Goal: Information Seeking & Learning: Find specific fact

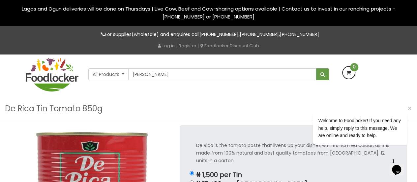
type input "[PERSON_NAME]"
click at [316, 68] on button "submit" at bounding box center [322, 74] width 13 height 12
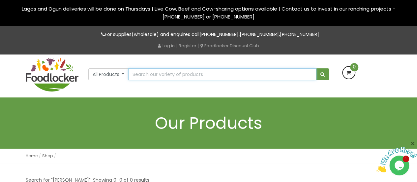
click at [145, 76] on input "text" at bounding box center [222, 74] width 188 height 12
type input "St [PERSON_NAME] Tin Tomato 850g"
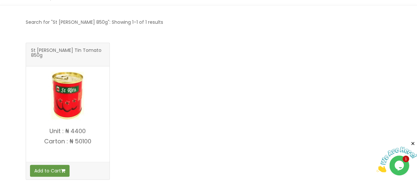
scroll to position [112, 0]
